Goal: Entertainment & Leisure: Consume media (video, audio)

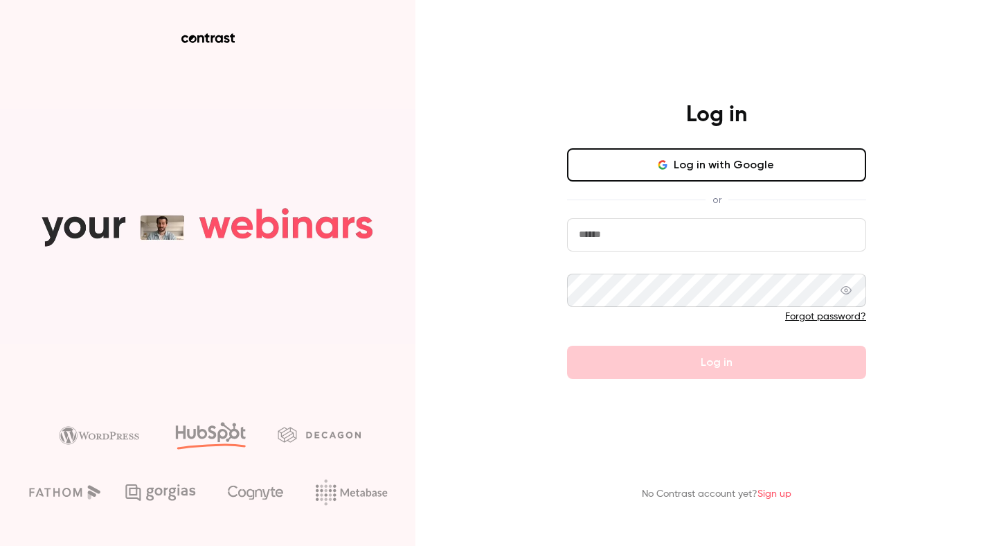
click at [681, 161] on button "Log in with Google" at bounding box center [716, 164] width 299 height 33
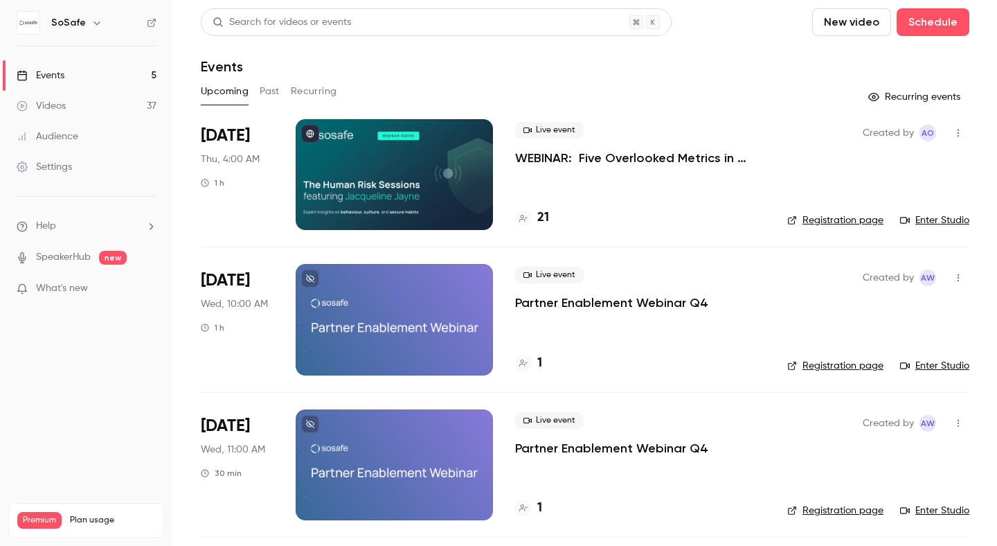
click at [56, 109] on div "Videos" at bounding box center [41, 106] width 49 height 14
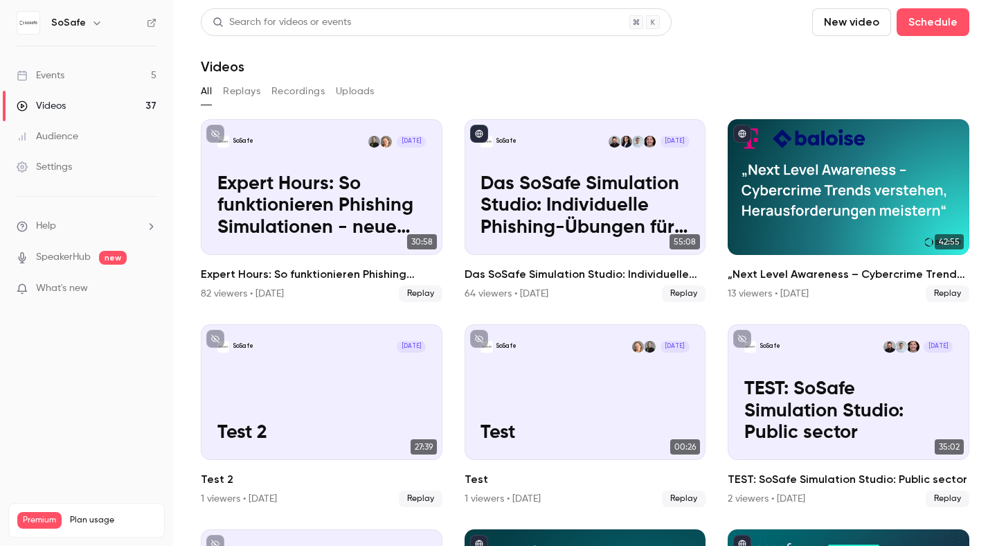
click at [296, 93] on button "Recordings" at bounding box center [297, 91] width 53 height 22
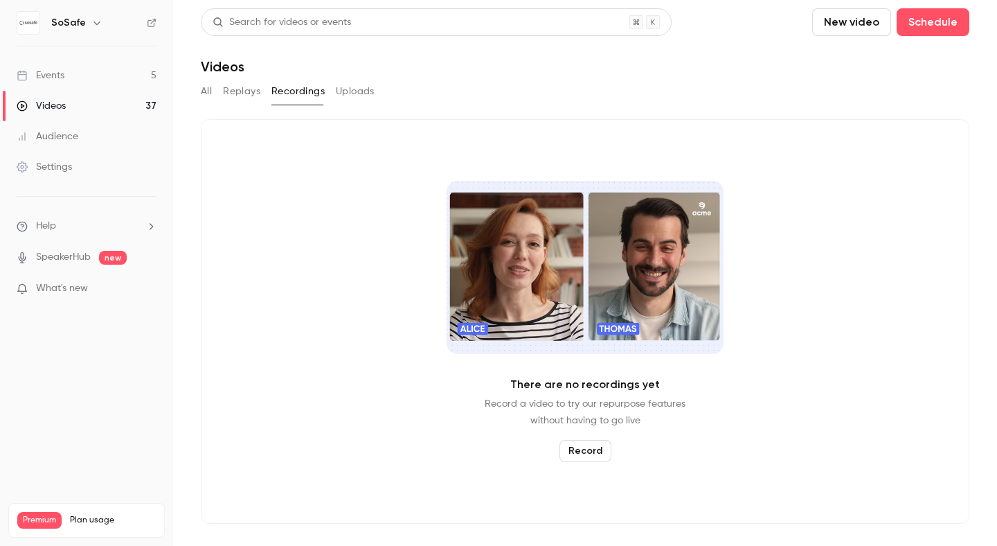
click at [237, 91] on button "Replays" at bounding box center [241, 91] width 37 height 22
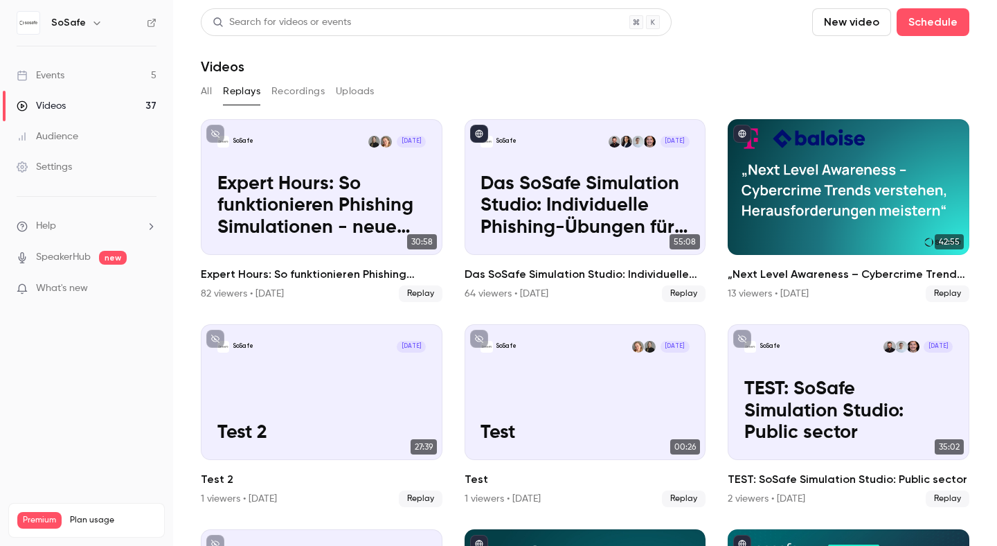
click at [57, 69] on div "Events" at bounding box center [41, 76] width 48 height 14
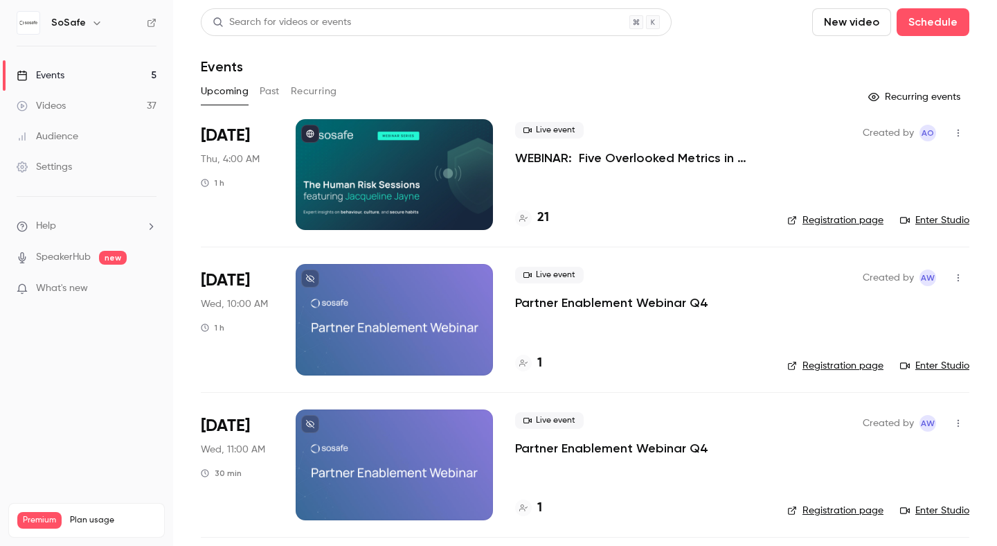
click at [263, 93] on button "Past" at bounding box center [270, 91] width 20 height 22
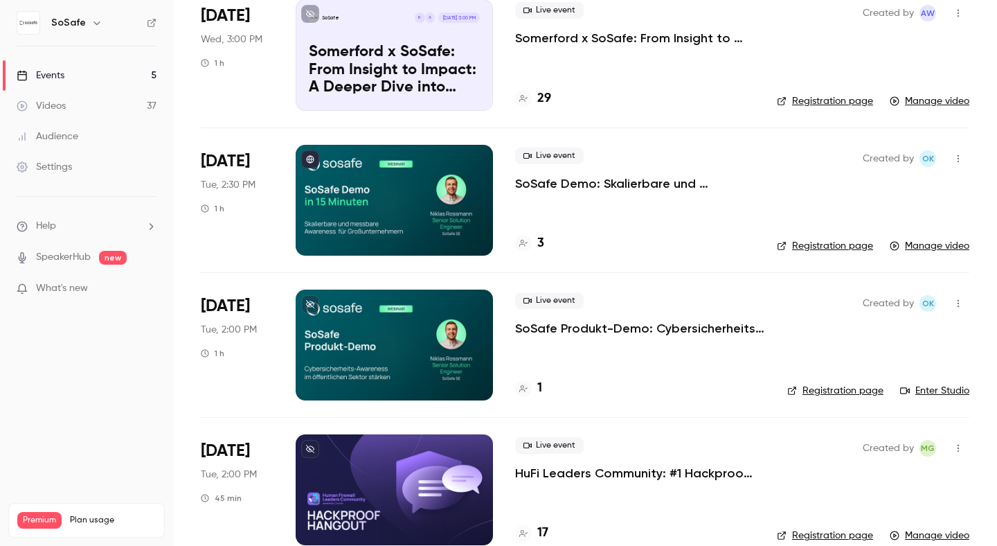
scroll to position [1140, 0]
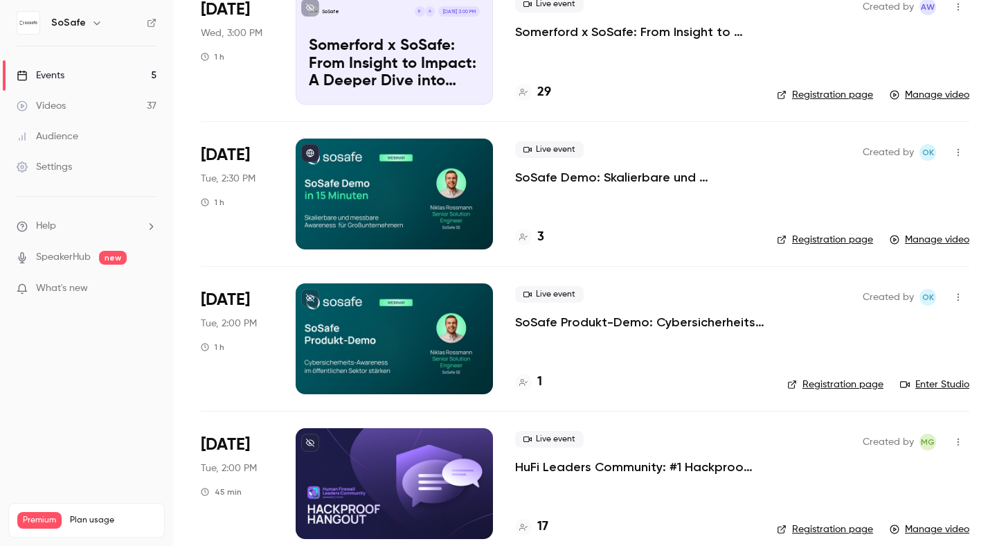
click at [53, 107] on div "Videos" at bounding box center [41, 106] width 49 height 14
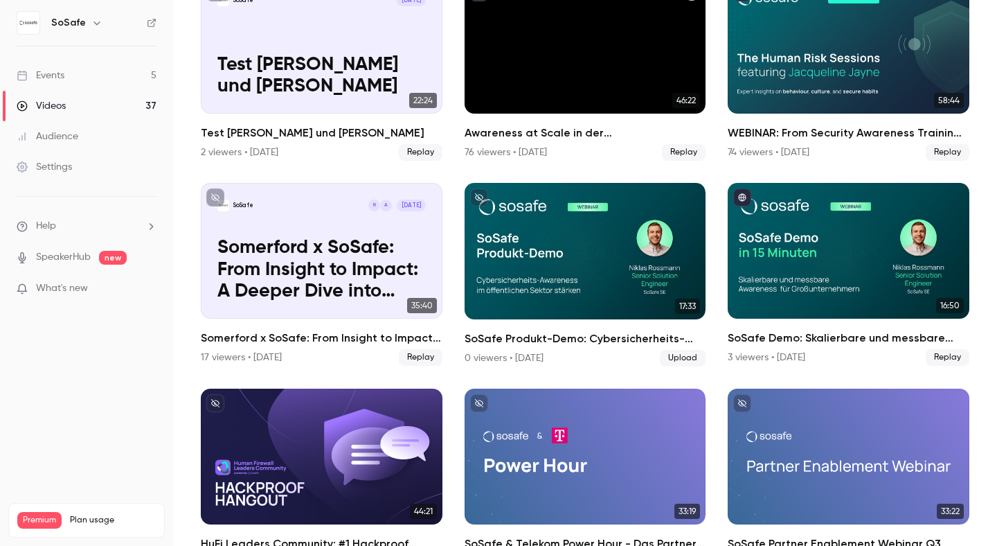
scroll to position [553, 0]
